Goal: Information Seeking & Learning: Learn about a topic

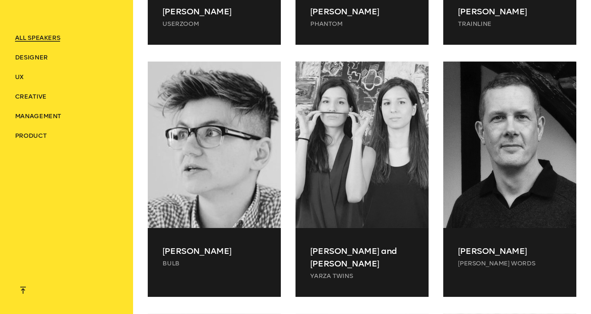
scroll to position [3640, 0]
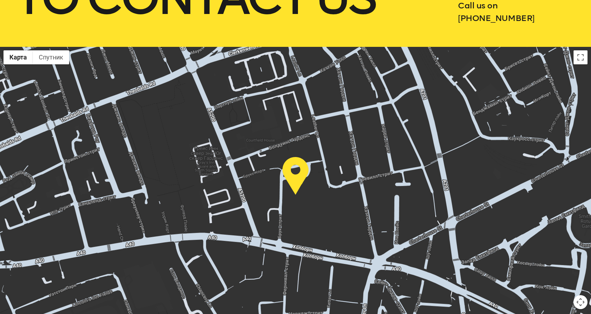
scroll to position [280, 0]
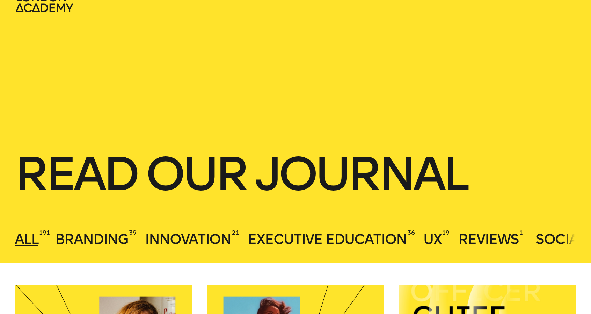
scroll to position [35, 0]
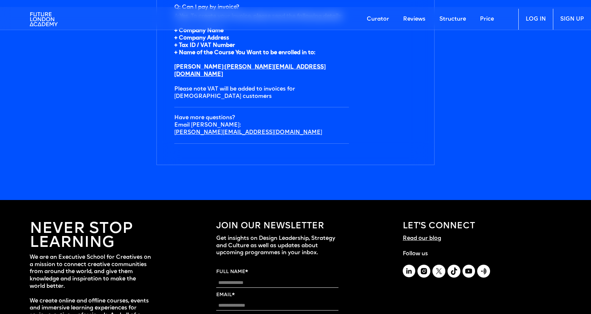
scroll to position [2376, 0]
